Goal: Task Accomplishment & Management: Use online tool/utility

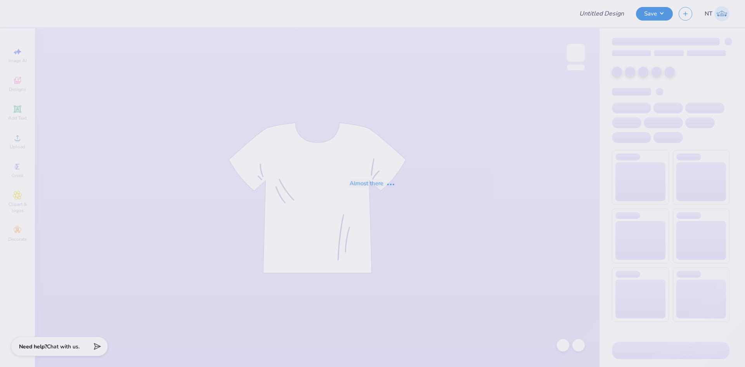
type input "PSA SHIRT"
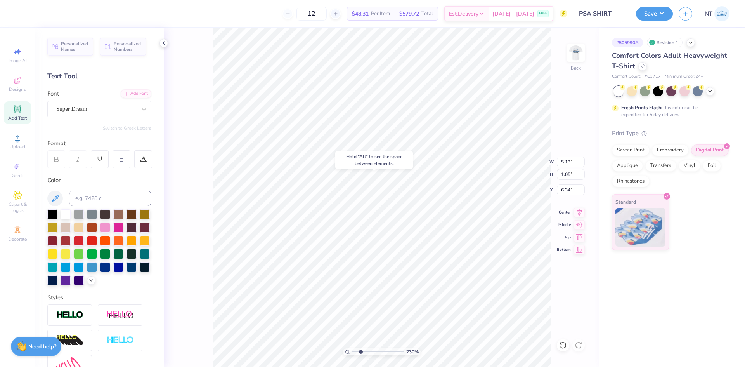
type input "2.30193535337791"
type input "4.71"
type input "3.13"
type input "2.93"
type input "2.30193535337791"
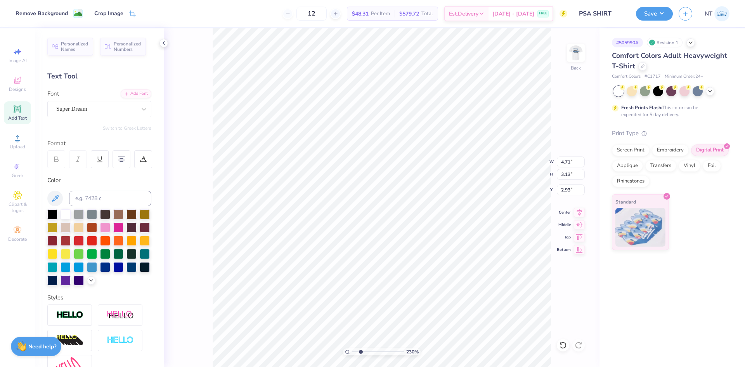
type input "5.13"
type input "4.29"
click at [559, 160] on input "5.13" at bounding box center [571, 161] width 28 height 11
type input "35"
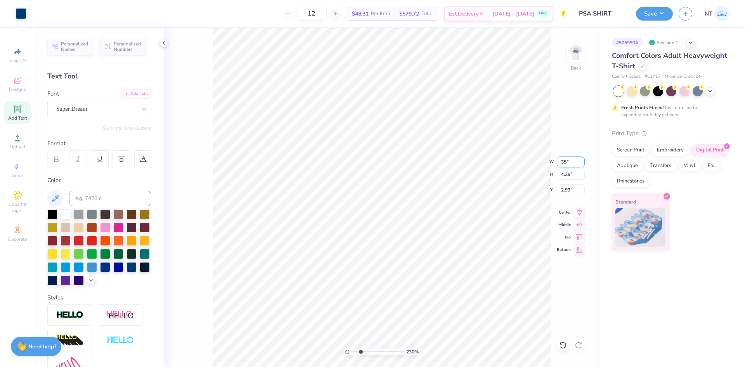
type input "2.30193535337791"
type input "14.24"
type input "11.91"
type input "0.50"
type input "2.30193535337791"
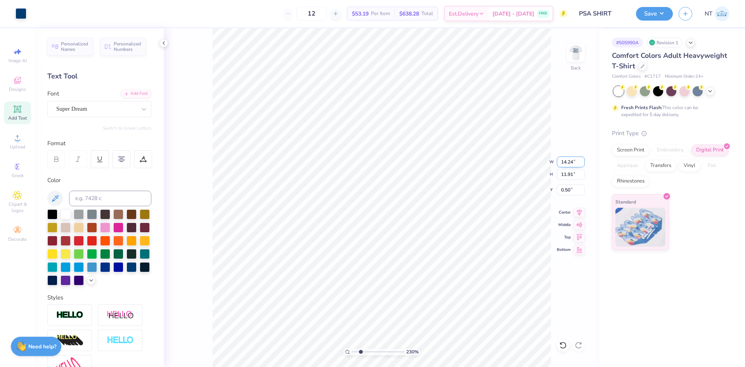
click at [559, 160] on input "14.24" at bounding box center [571, 161] width 28 height 11
type input "3"
type input ".5"
type input "2.30193535337791"
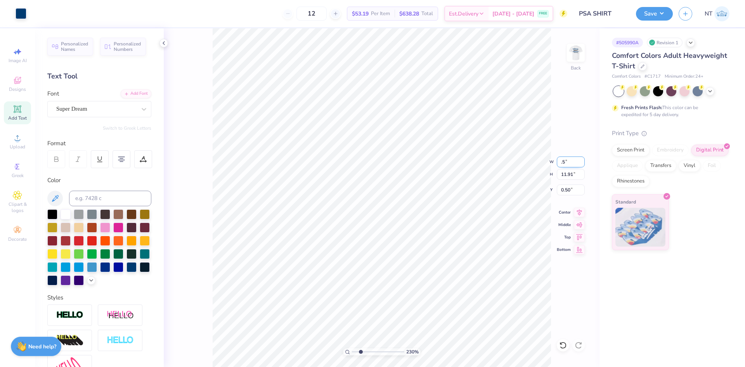
type input "0.50"
type input "0.42"
type input "6.25"
type input "2.30193535337791"
click at [559, 160] on input "0.50" at bounding box center [571, 161] width 28 height 11
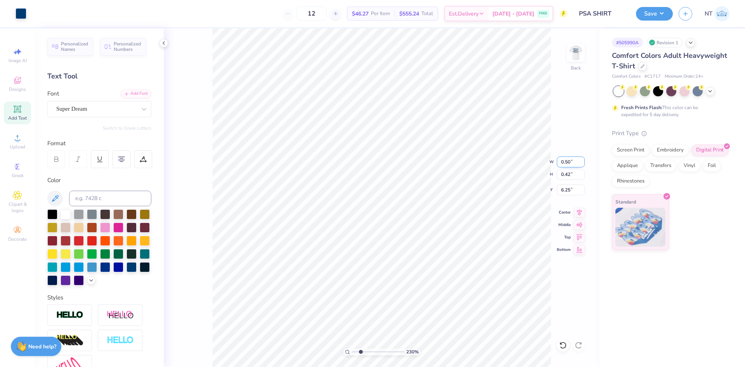
click at [559, 160] on input "0.50" at bounding box center [571, 161] width 28 height 11
type input "3.4"
type input "2.30193535337791"
type input "3.40"
type input "2.84"
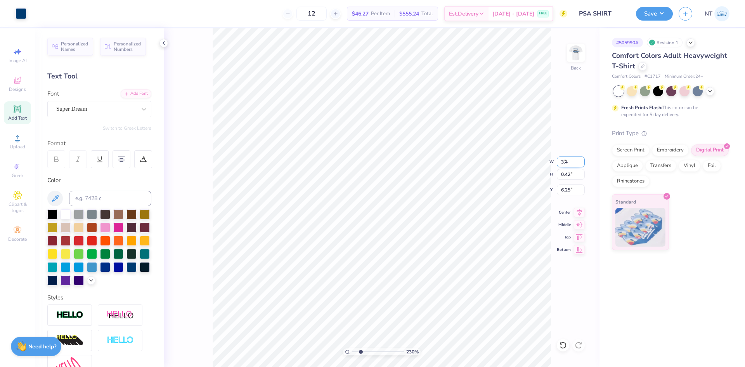
type input "5.03"
type input "2.30193535337791"
click at [559, 160] on input "3.40" at bounding box center [571, 161] width 28 height 11
type input "4"
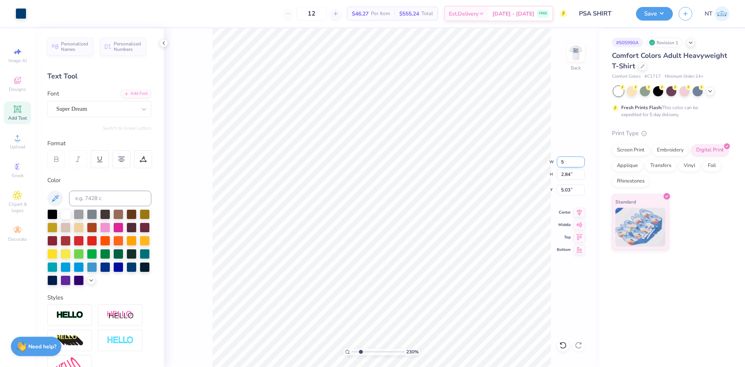
type input "5"
type input "2.30193535337791"
type input "5.00"
type input "4.18"
type input "4.36"
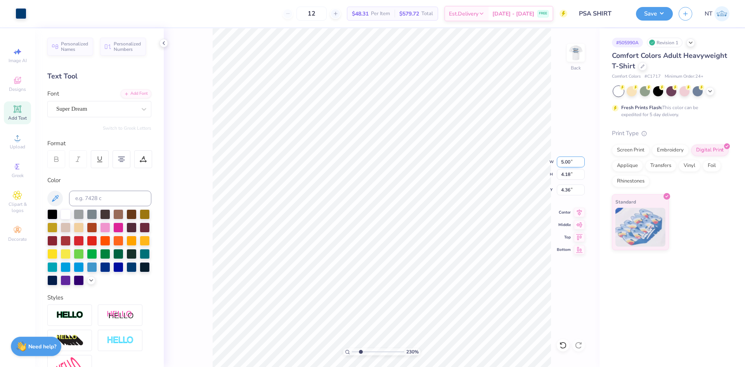
type input "2.30193535337791"
type input "3.00"
type input "1.18145891733022"
type input "3.84"
type input "4.37"
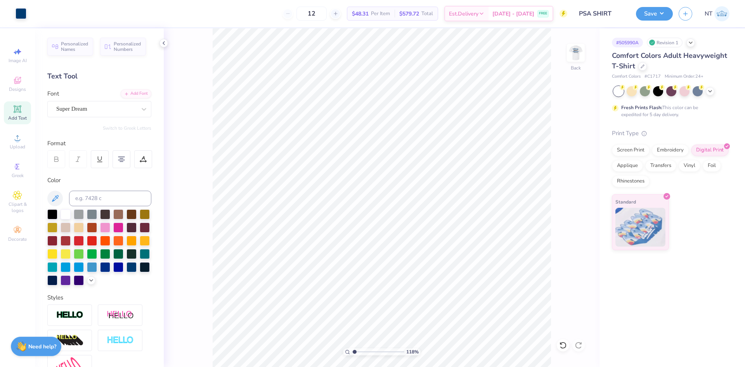
type input "1.18145891733022"
click at [564, 173] on input "4.23" at bounding box center [571, 174] width 28 height 11
type input "4.18"
type input "1.18145891733022"
type input "3.67"
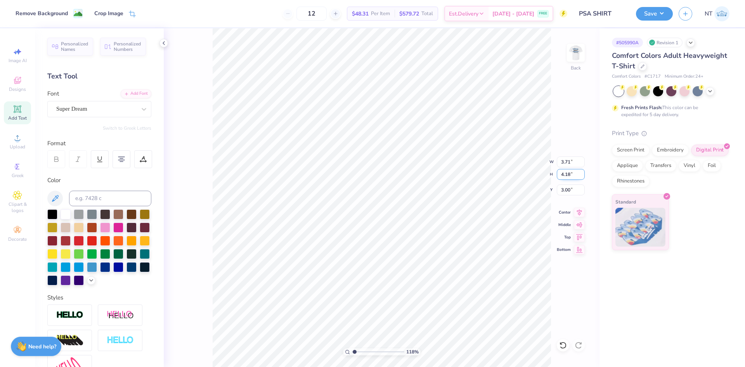
type input "3.02"
click at [565, 153] on div "118 % Back W 11.99 11.99 " H 4.18 4.18 " Y 3.00 3.00 " Center Middle Top Bottom" at bounding box center [382, 197] width 436 height 338
click at [564, 162] on div "118 % Back W 11.99 H 4.18 Y 3.00 Center Middle Top Bottom" at bounding box center [382, 197] width 436 height 338
type input "1.18145891733022"
click at [561, 159] on input "11.99" at bounding box center [571, 161] width 28 height 11
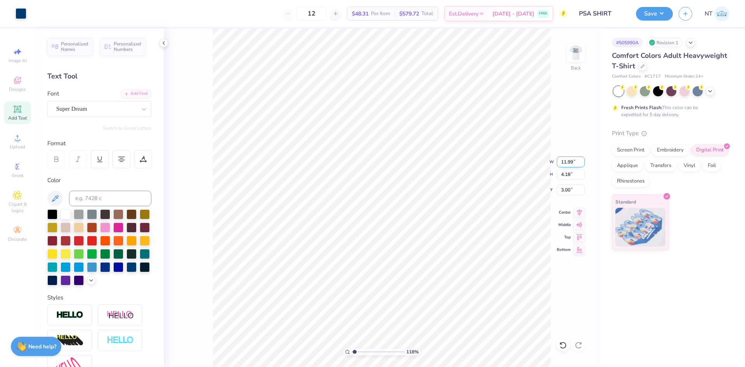
click at [561, 159] on input "11.99" at bounding box center [571, 161] width 28 height 11
type input "12"
type input "1.18145891733022"
type input "12.00"
type input "4.19"
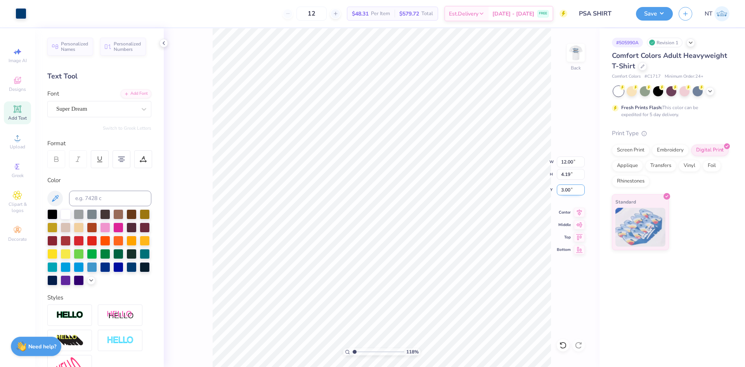
click at [567, 190] on input "3.00" at bounding box center [571, 189] width 28 height 11
type input "3.21314535235116"
type input "4.60"
type input "3.05"
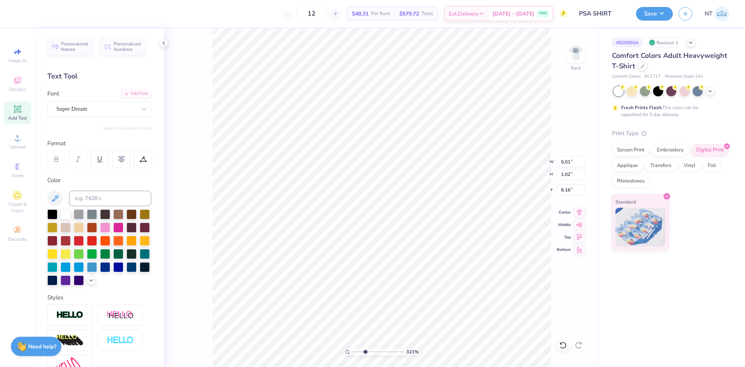
type input "3.00"
click at [576, 60] on img at bounding box center [575, 52] width 31 height 31
type input "1.6491337272538"
type input "12.41"
type input "1.6491337272538"
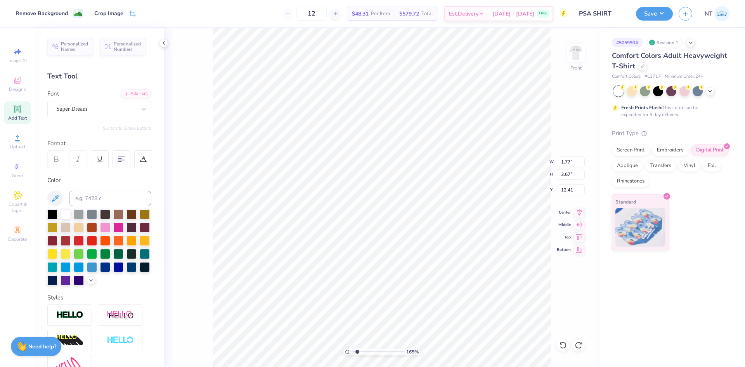
type input "13.09"
click at [483, 280] on li "Group" at bounding box center [484, 281] width 61 height 15
type input "3.21314535235116"
type input "11.28"
type input "1.39584517333909"
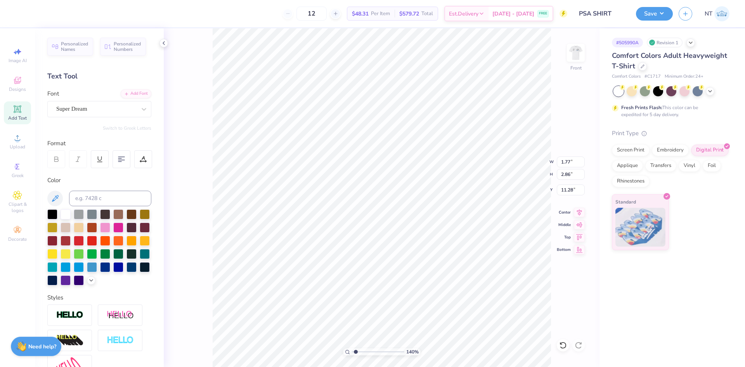
type input "13.26"
type input "1.39584517333909"
type input "2.94"
type input "1.76"
type input "14.04"
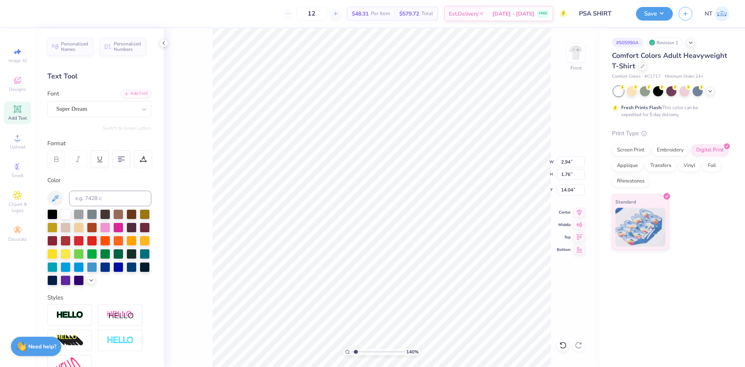
type input "1.39584517333909"
type input "14.70"
type input "1.39584517333909"
type input "1.72"
type input "2.87"
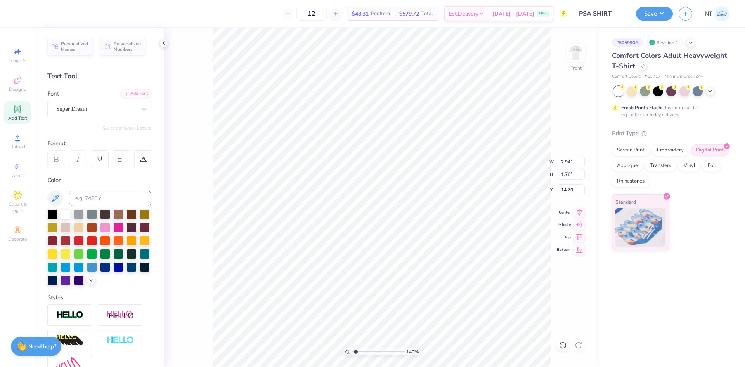
type input "10.88"
type input "1"
click at [564, 158] on input "11.91" at bounding box center [571, 161] width 28 height 11
type input "12.00"
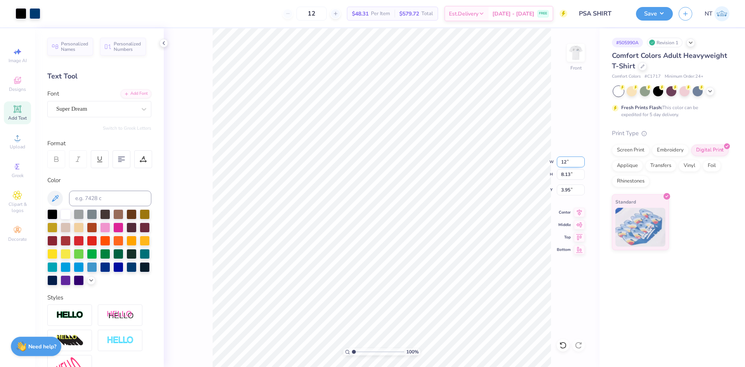
type input "8.19"
click at [569, 189] on input "3.92" at bounding box center [571, 189] width 28 height 11
type input "3.00"
click at [557, 242] on div "100 % Front" at bounding box center [382, 197] width 436 height 338
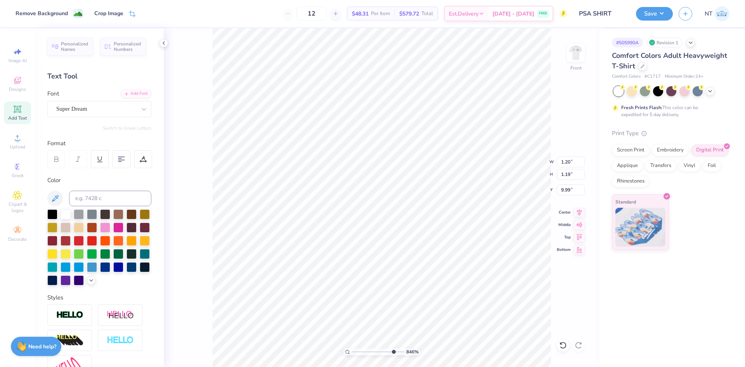
type input "8.46411149242274"
type input "10.72"
type input "8.46411149242274"
type input "9.99"
type input "10"
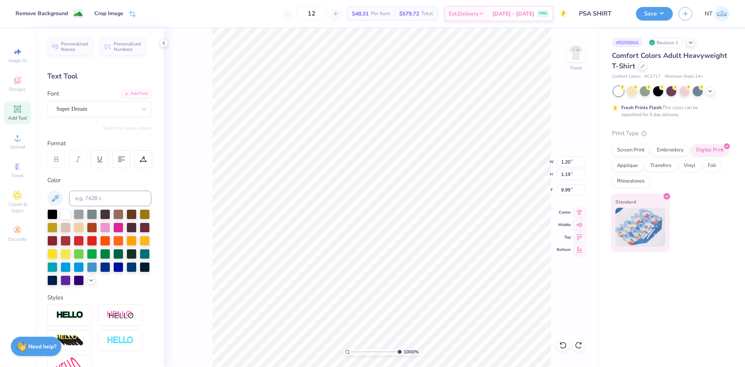
type input "10.69"
type input "1"
click at [577, 43] on div "100 % Front W 12.00 12.00 " H 8.19 8.19 " Y 3.00 3.00 " Center Middle Top Bottom" at bounding box center [382, 197] width 436 height 338
click at [578, 53] on img at bounding box center [575, 52] width 31 height 31
click at [585, 55] on img at bounding box center [575, 52] width 31 height 31
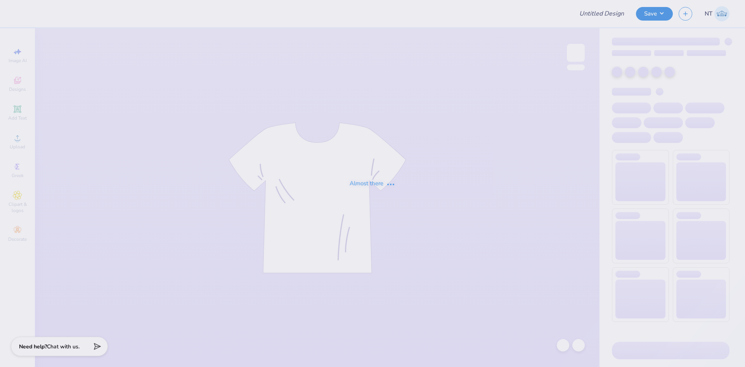
type input "Divas Fall '25 Merch"
